Goal: Task Accomplishment & Management: Manage account settings

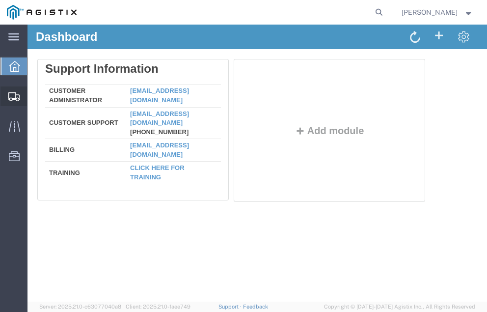
click at [0, 0] on span "Shipment Manager" at bounding box center [0, 0] width 0 height 0
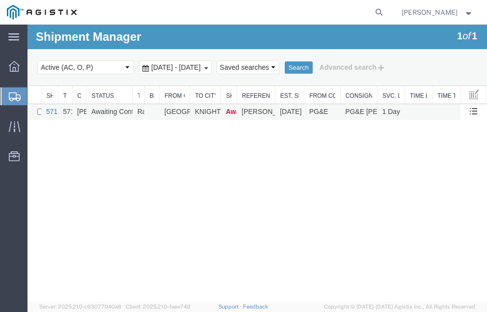
click at [51, 109] on link "57146289" at bounding box center [61, 112] width 30 height 8
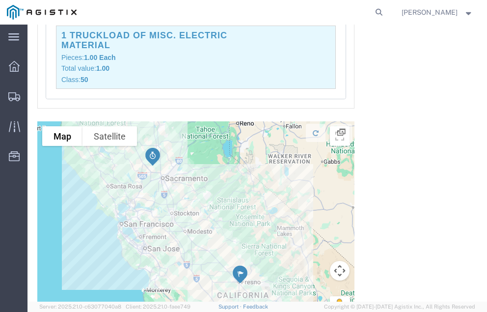
scroll to position [1159, 0]
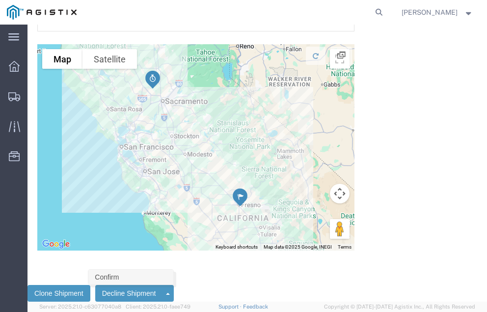
click link "Confirm"
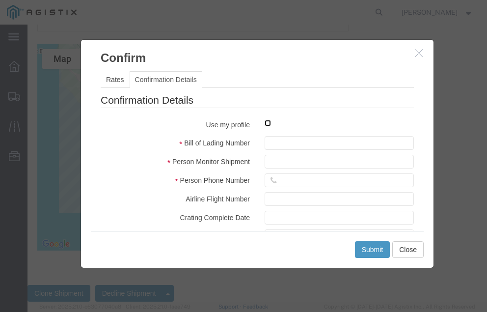
click input "checkbox"
checkbox input "true"
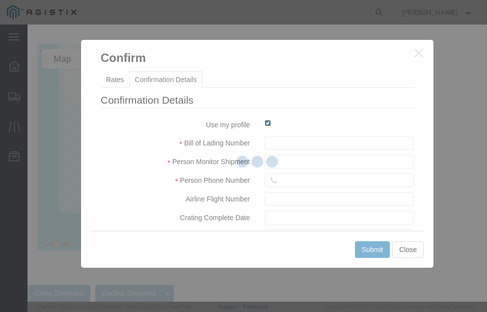
type input "[PERSON_NAME]"
type input "[PHONE_NUMBER]"
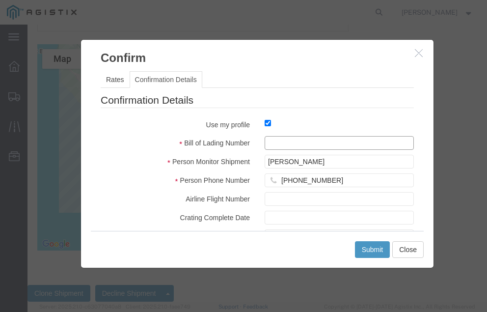
click input "text"
type input "57146289"
click button "Submit"
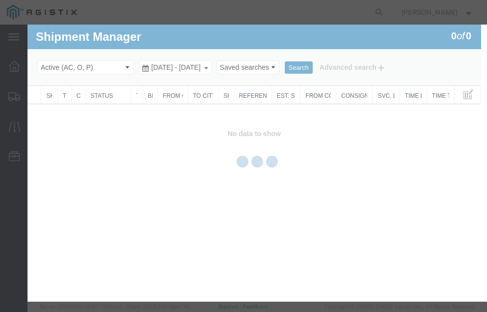
scroll to position [0, 0]
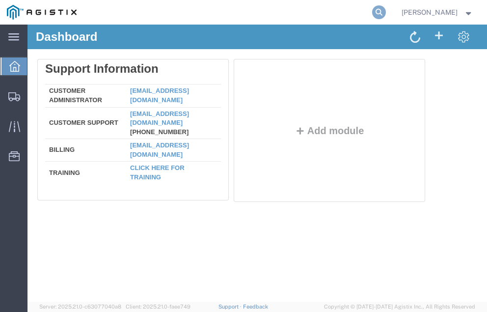
click at [386, 12] on icon at bounding box center [379, 12] width 14 height 14
type input "57082904"
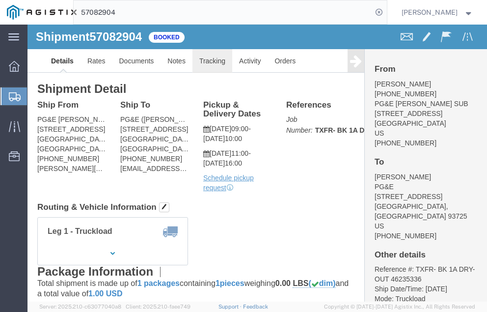
click link "Tracking"
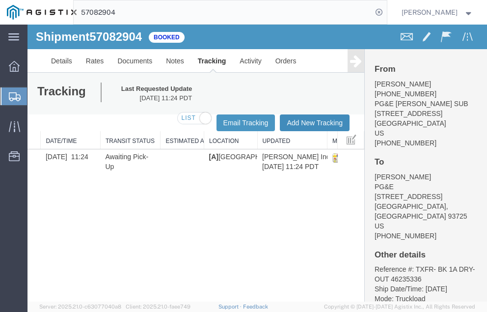
click at [301, 119] on button "Add New Tracking" at bounding box center [315, 122] width 70 height 17
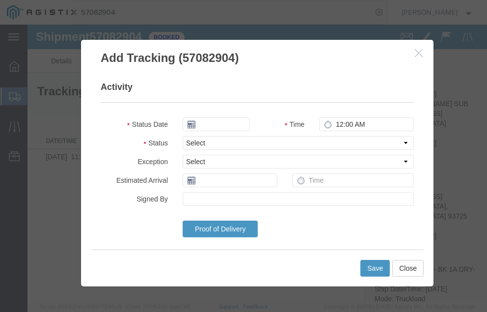
type input "10/15/2025"
type input "5:00 PM"
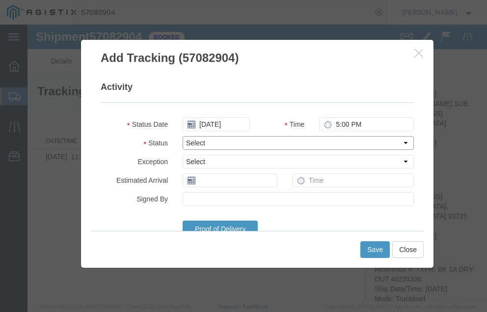
click at [221, 141] on select "Select Arrival Notice Available Arrival Notice Imported Arrive at Delivery Loca…" at bounding box center [298, 143] width 231 height 14
select select "DELIVRED"
click at [183, 136] on select "Select Arrival Notice Available Arrival Notice Imported Arrive at Delivery Loca…" at bounding box center [298, 143] width 231 height 14
click at [216, 182] on input "text" at bounding box center [230, 180] width 95 height 14
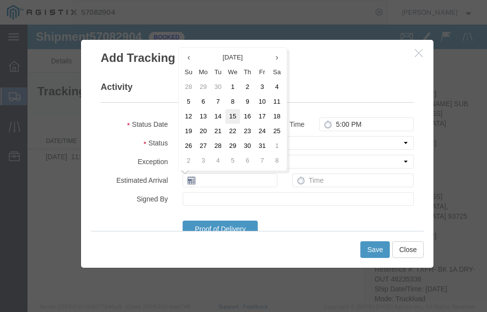
click at [232, 114] on td "15" at bounding box center [232, 116] width 15 height 15
type input "10/15/2025"
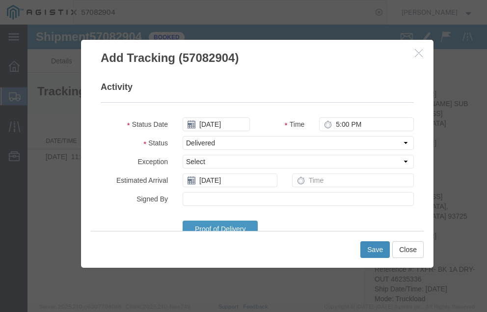
click at [371, 246] on button "Save" at bounding box center [375, 249] width 29 height 17
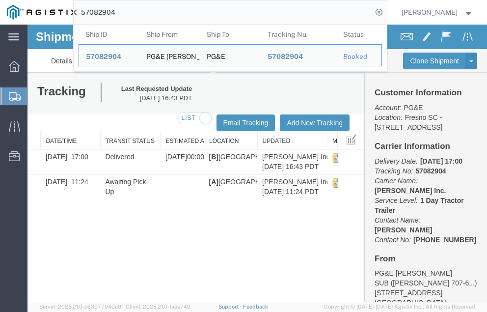
click at [136, 11] on input "57082904" at bounding box center [223, 12] width 299 height 24
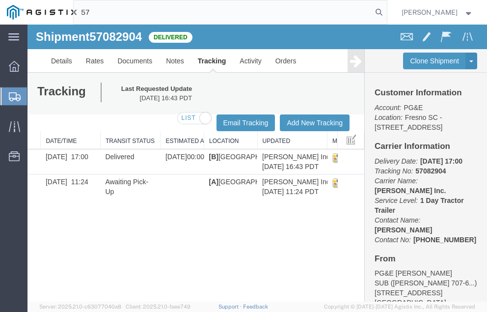
type input "5"
